Goal: Book appointment/travel/reservation

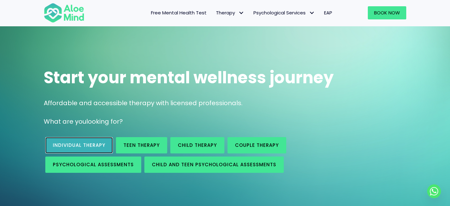
click at [72, 147] on span "Individual therapy" at bounding box center [79, 145] width 52 height 7
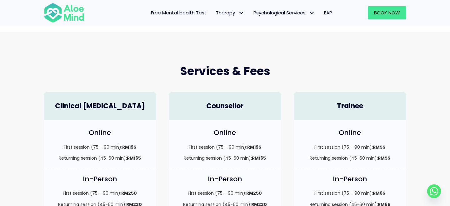
scroll to position [65, 0]
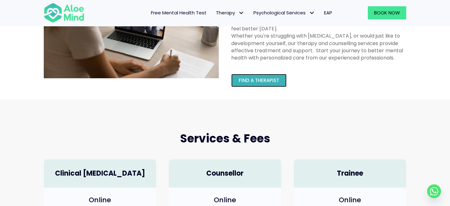
click at [251, 78] on span "Find a therapist" at bounding box center [259, 80] width 40 height 7
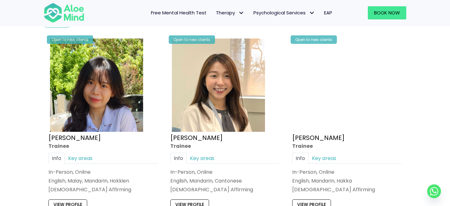
scroll to position [248, 0]
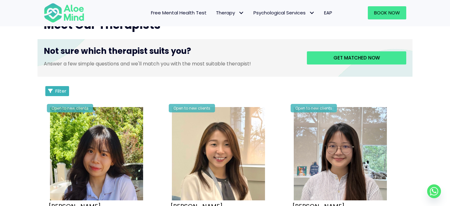
click at [60, 90] on span "Filter" at bounding box center [60, 90] width 11 height 7
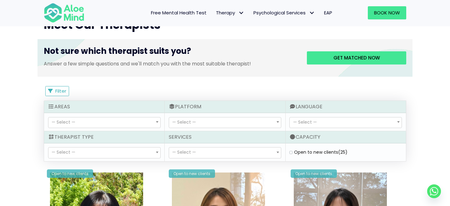
click at [295, 152] on label "Open to new clients (25)" at bounding box center [320, 152] width 53 height 6
click at [292, 152] on clients "Open to new clients (25)" at bounding box center [290, 152] width 3 height 4
checkbox clients "true"
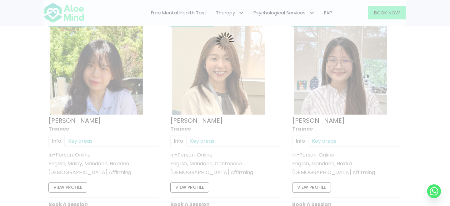
scroll to position [334, 0]
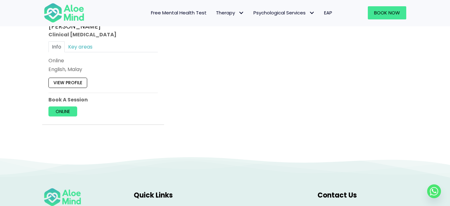
scroll to position [2298, 0]
